Goal: Find specific page/section: Find specific page/section

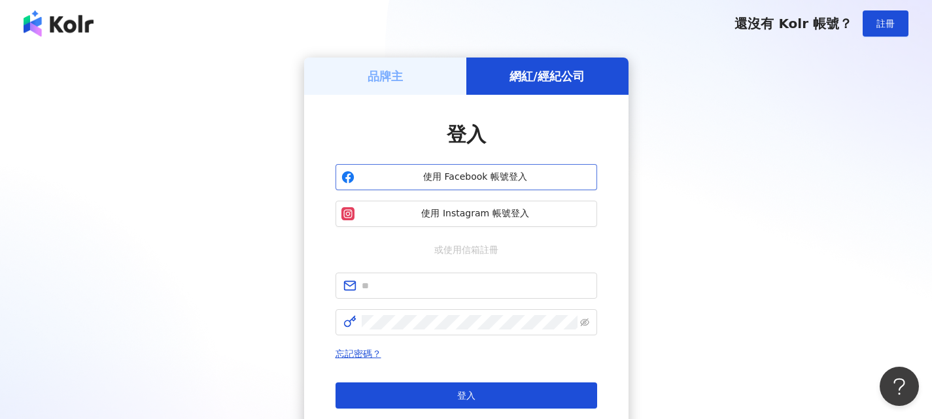
click at [498, 177] on span "使用 Facebook 帳號登入" at bounding box center [476, 177] width 232 height 13
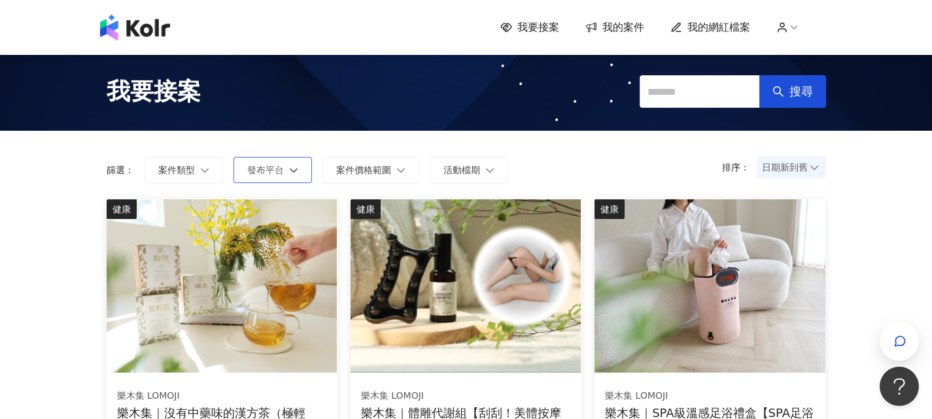
click at [271, 173] on span "發布平台" at bounding box center [265, 170] width 37 height 10
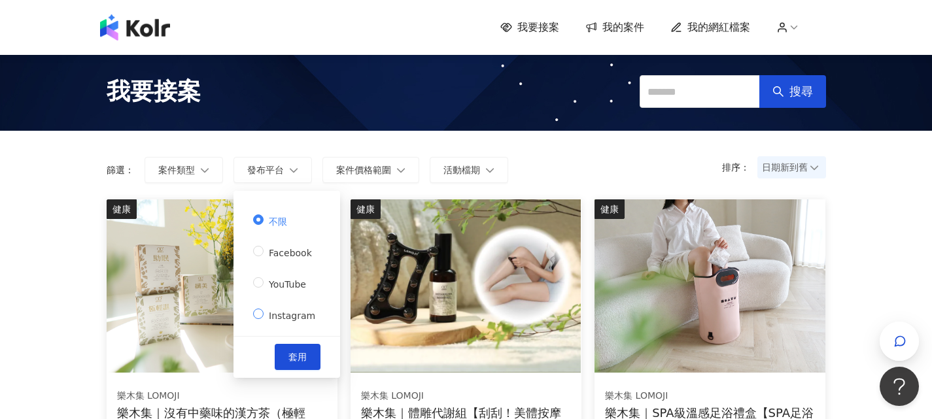
click at [285, 313] on span "Instagram" at bounding box center [292, 316] width 57 height 10
click at [296, 353] on span "套用" at bounding box center [297, 357] width 18 height 10
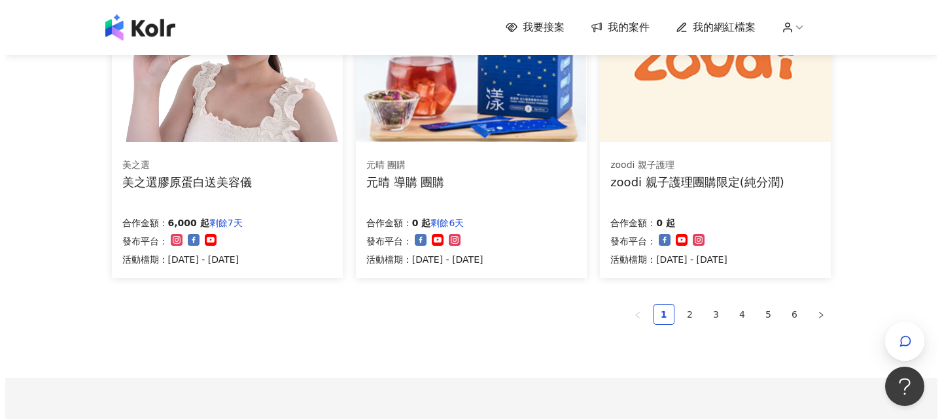
scroll to position [981, 0]
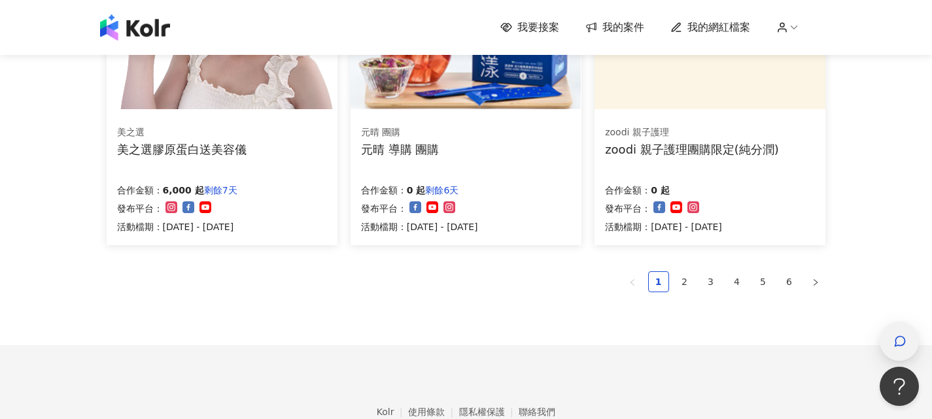
click at [896, 347] on icon "button" at bounding box center [901, 342] width 10 height 10
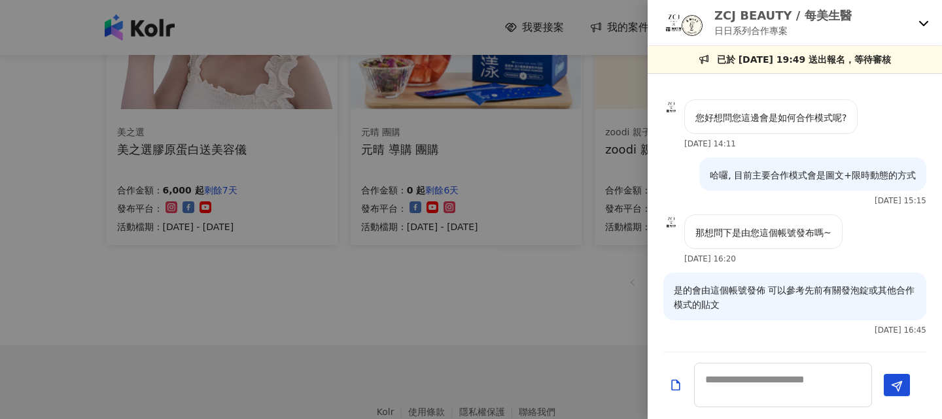
click at [920, 21] on icon at bounding box center [923, 23] width 10 height 10
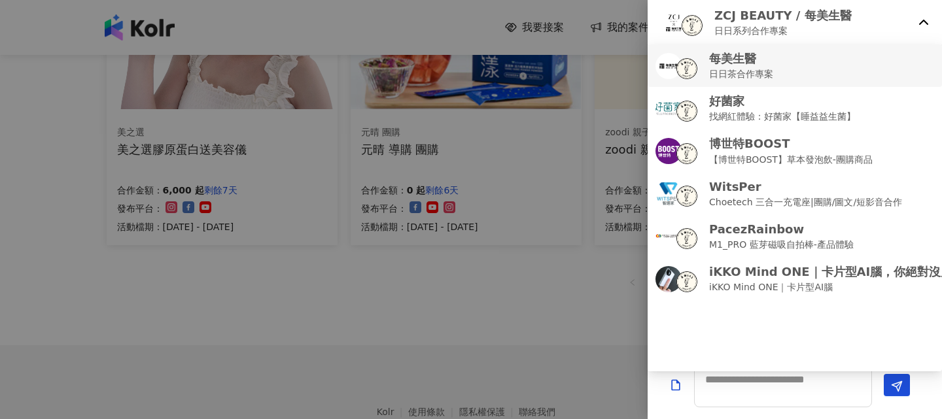
click at [847, 67] on div "每美生醫 日日茶合作專案" at bounding box center [794, 65] width 279 height 31
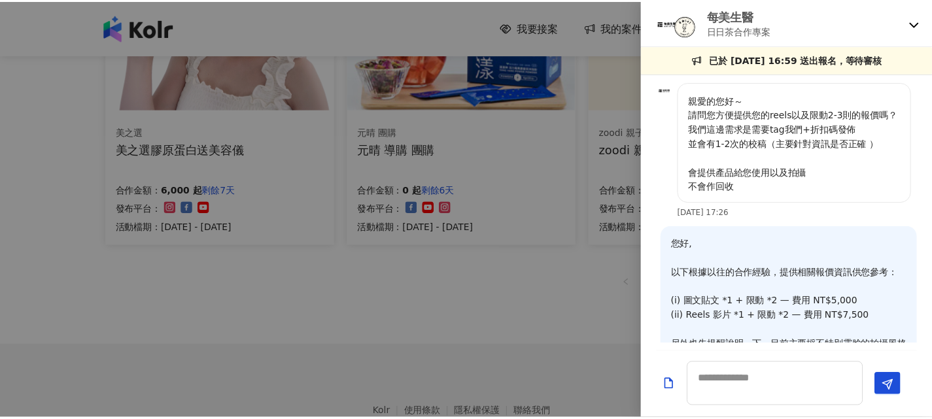
scroll to position [198, 0]
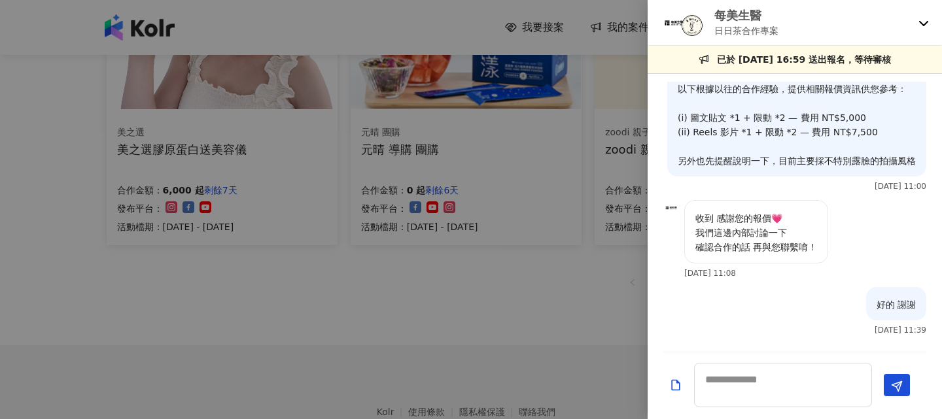
click at [599, 324] on div at bounding box center [471, 209] width 942 height 419
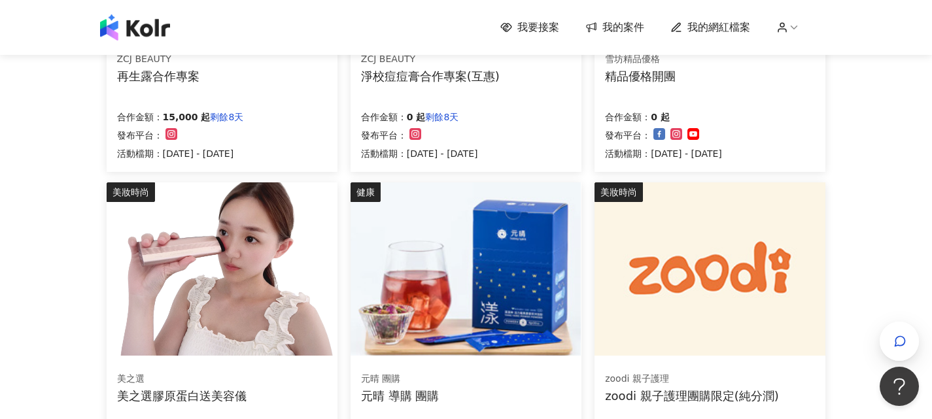
scroll to position [720, 0]
